Goal: Find specific page/section: Find specific page/section

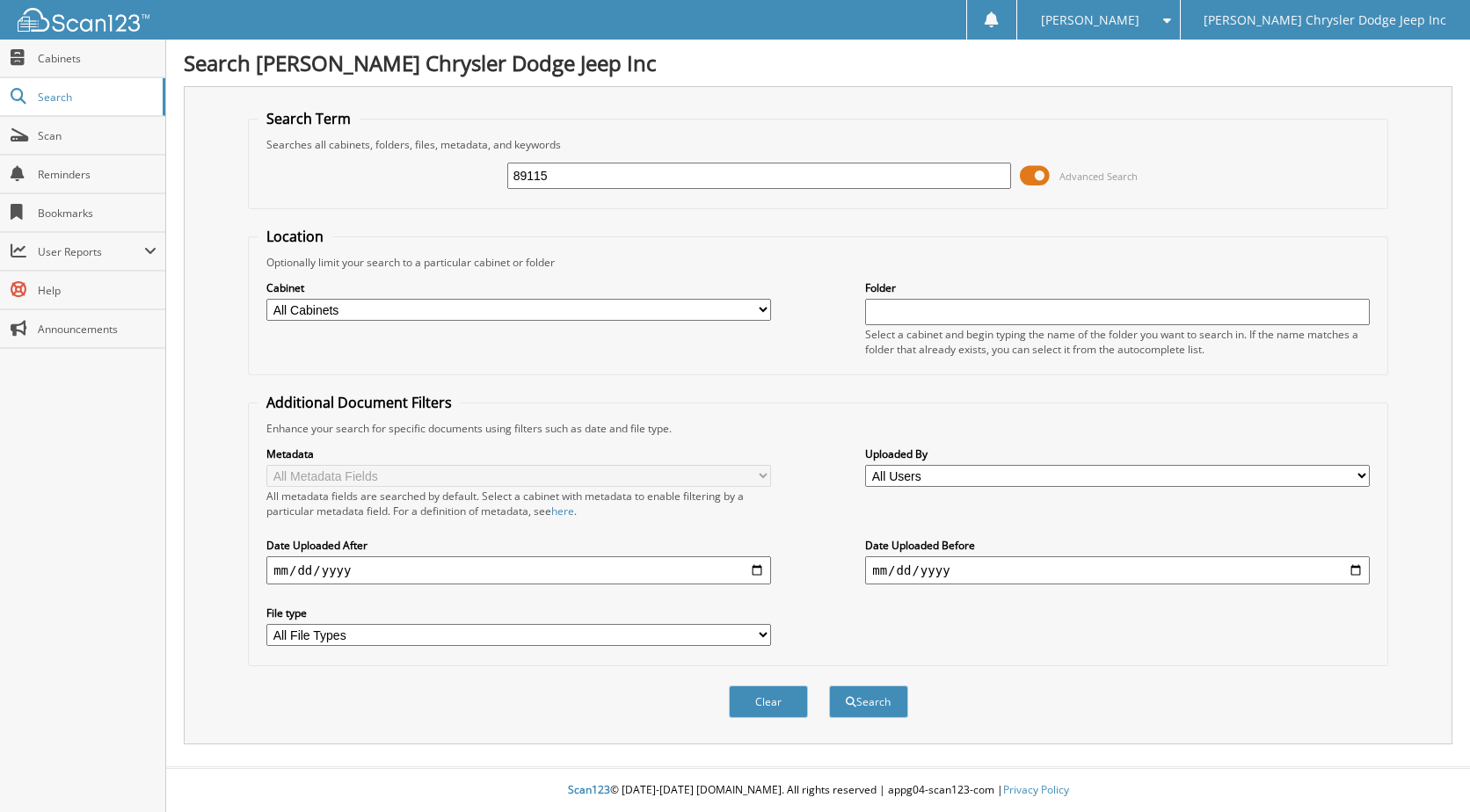
type input "89115"
click at [829, 686] on button "Search" at bounding box center [868, 702] width 79 height 32
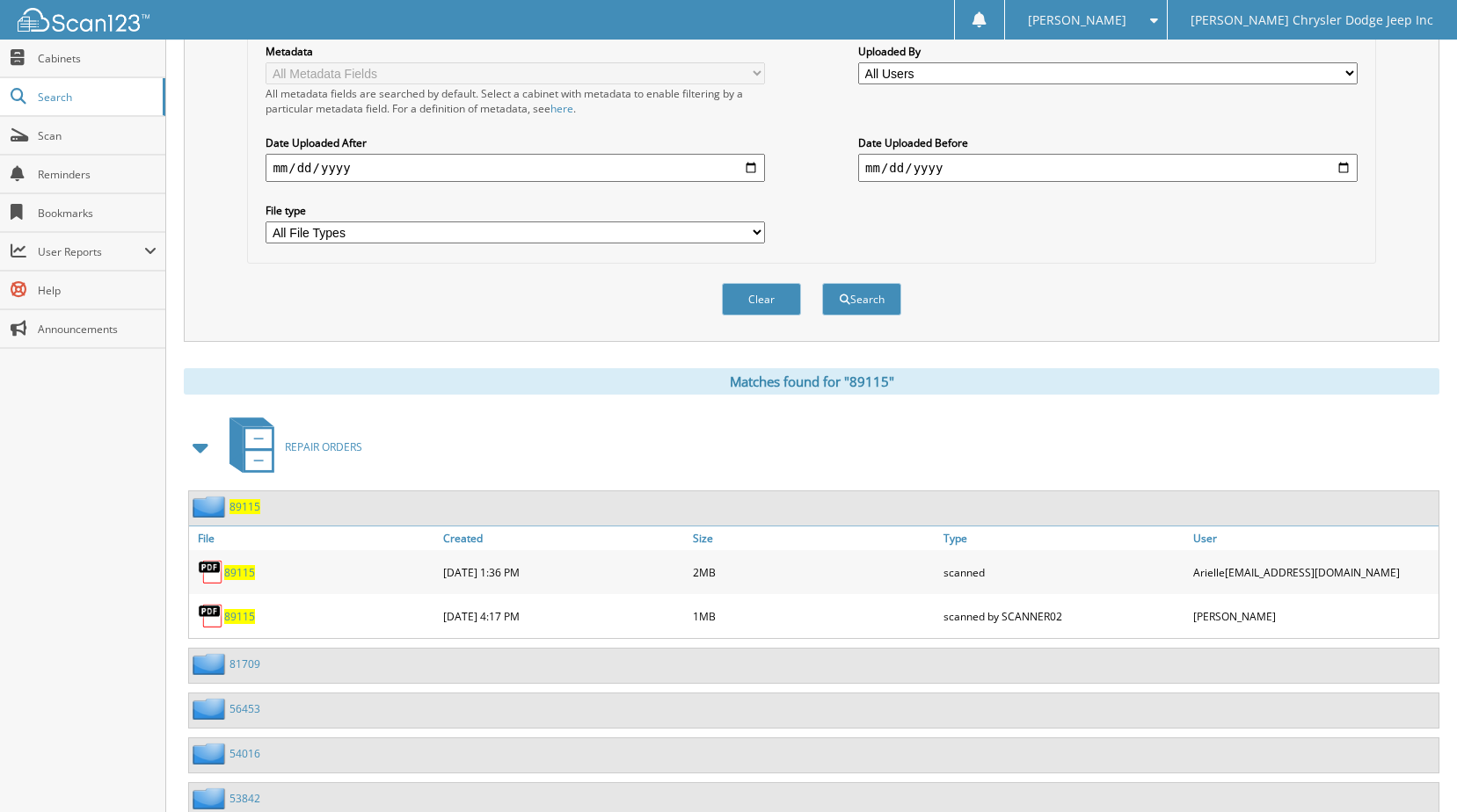
scroll to position [597, 0]
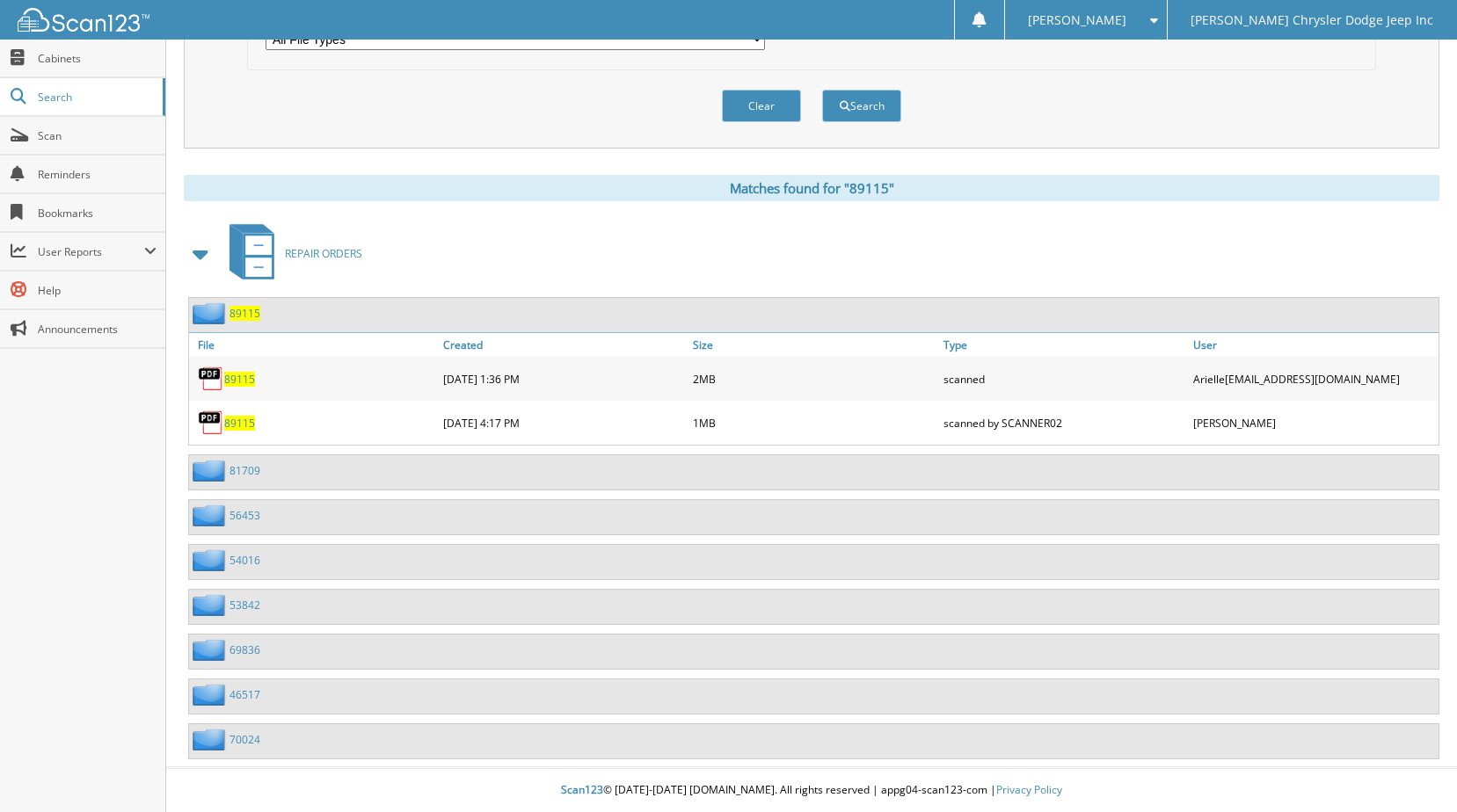
click at [232, 387] on div "89115" at bounding box center [313, 379] width 250 height 35
click at [245, 372] on span "89115" at bounding box center [239, 379] width 30 height 15
